Goal: Task Accomplishment & Management: Complete application form

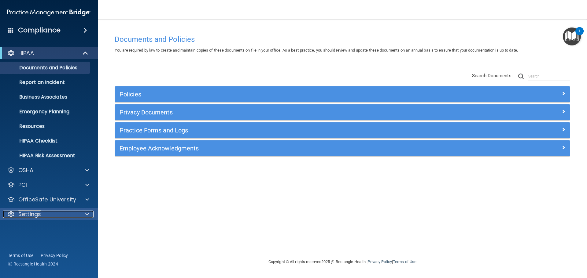
click at [31, 211] on p "Settings" at bounding box center [29, 214] width 23 height 7
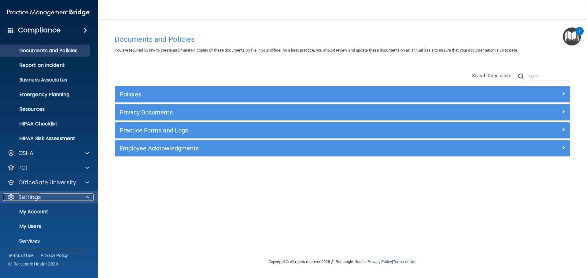
scroll to position [34, 0]
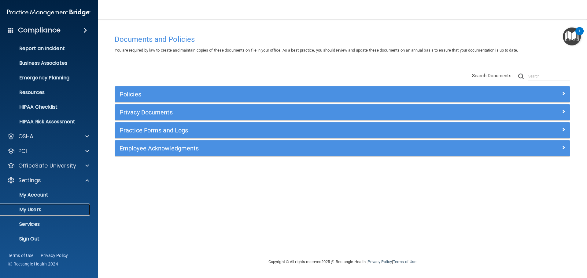
click at [29, 208] on p "My Users" at bounding box center [45, 210] width 83 height 6
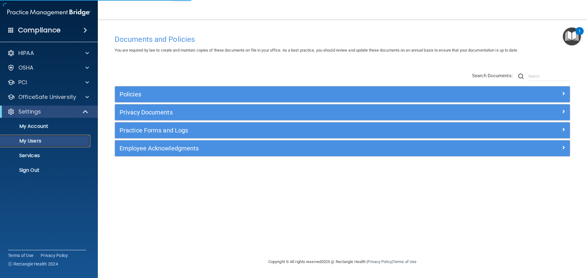
select select "20"
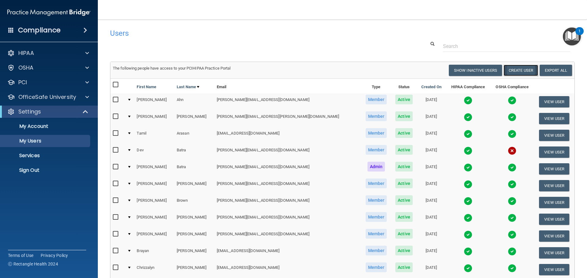
click at [510, 69] on button "Create User" at bounding box center [520, 70] width 35 height 11
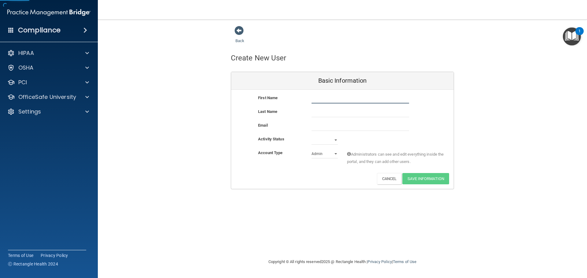
click at [323, 95] on input "text" at bounding box center [359, 98] width 97 height 9
type input "[PERSON_NAME]"
click at [336, 109] on input "[PERSON_NAME]" at bounding box center [359, 112] width 97 height 9
type input "[PERSON_NAME]"
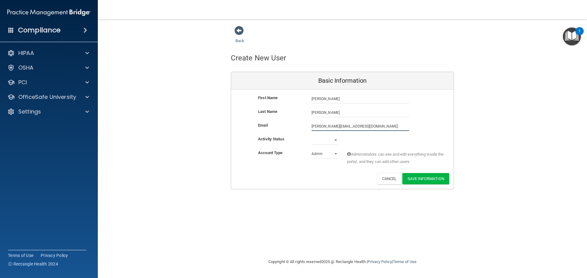
click at [350, 123] on input "[PERSON_NAME][EMAIL_ADDRESS][DOMAIN_NAME]" at bounding box center [359, 126] width 97 height 9
type input "[PERSON_NAME][EMAIL_ADDRESS][DOMAIN_NAME]"
click at [328, 139] on select "Active Inactive" at bounding box center [324, 140] width 26 height 9
select select "active"
click at [311, 136] on select "Active Inactive" at bounding box center [324, 140] width 26 height 9
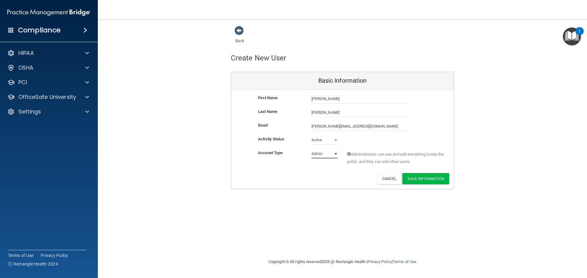
click at [322, 155] on select "Admin Member" at bounding box center [324, 153] width 26 height 9
select select "practice_member"
click at [311, 149] on select "Admin Member" at bounding box center [324, 153] width 26 height 9
click at [416, 181] on button "Save Information" at bounding box center [425, 178] width 47 height 11
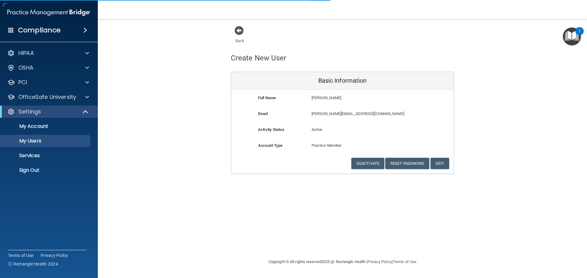
select select "20"
